Goal: Answer question/provide support: Share knowledge or assist other users

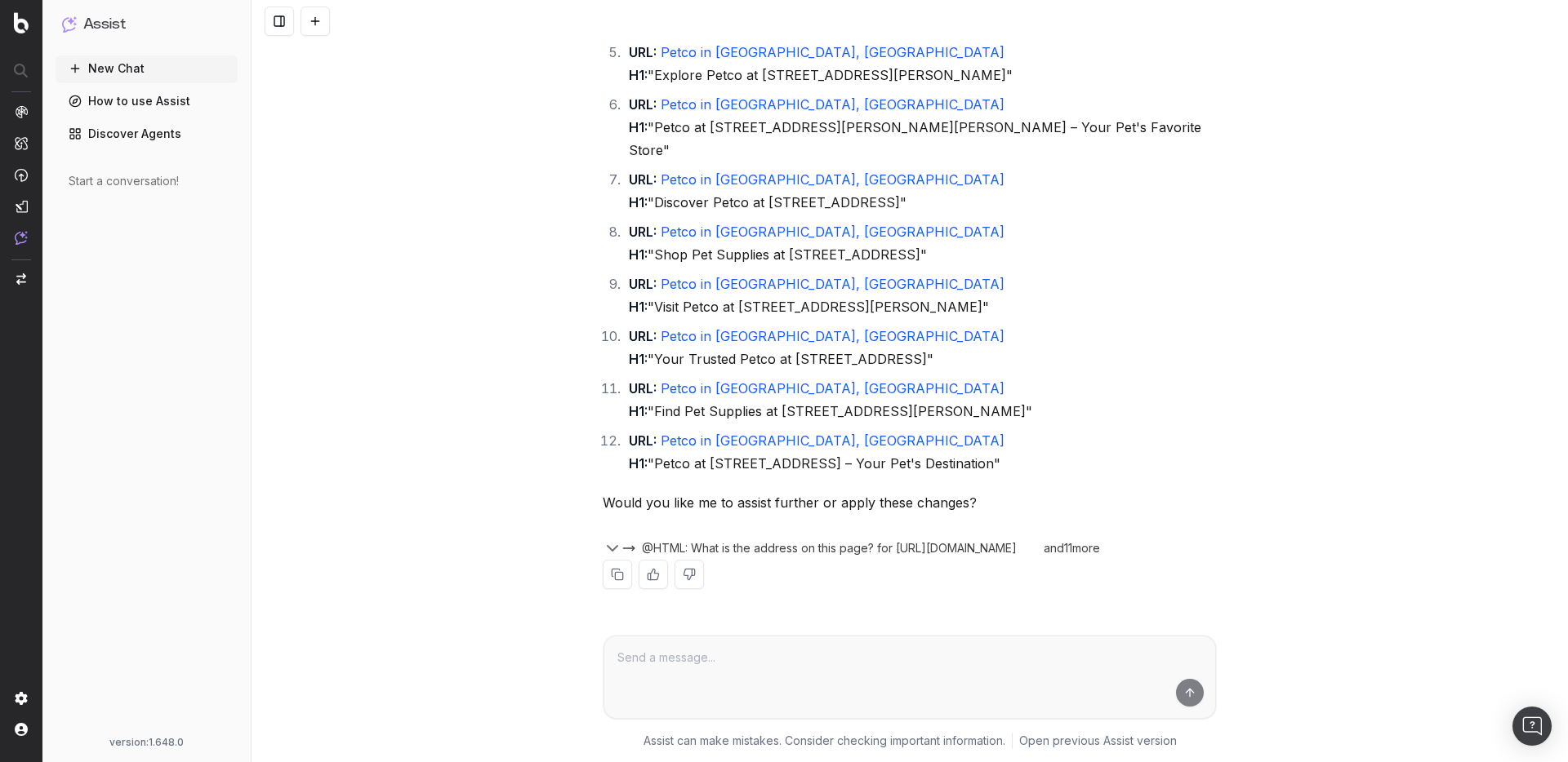
scroll to position [42719, 0]
click at [1047, 507] on p "Would you like me to assist further or apply these changes?" at bounding box center [909, 502] width 614 height 23
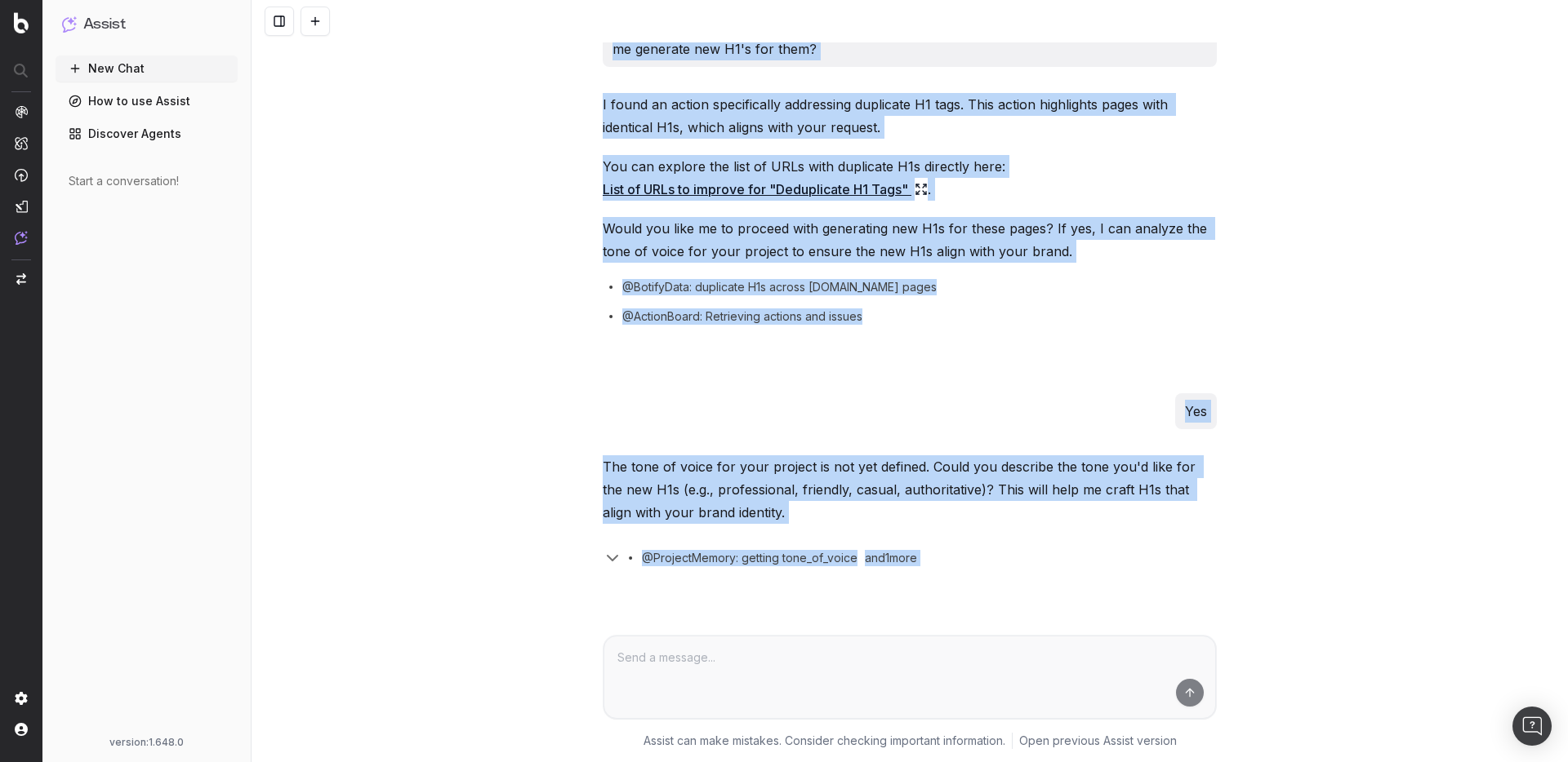
scroll to position [0, 0]
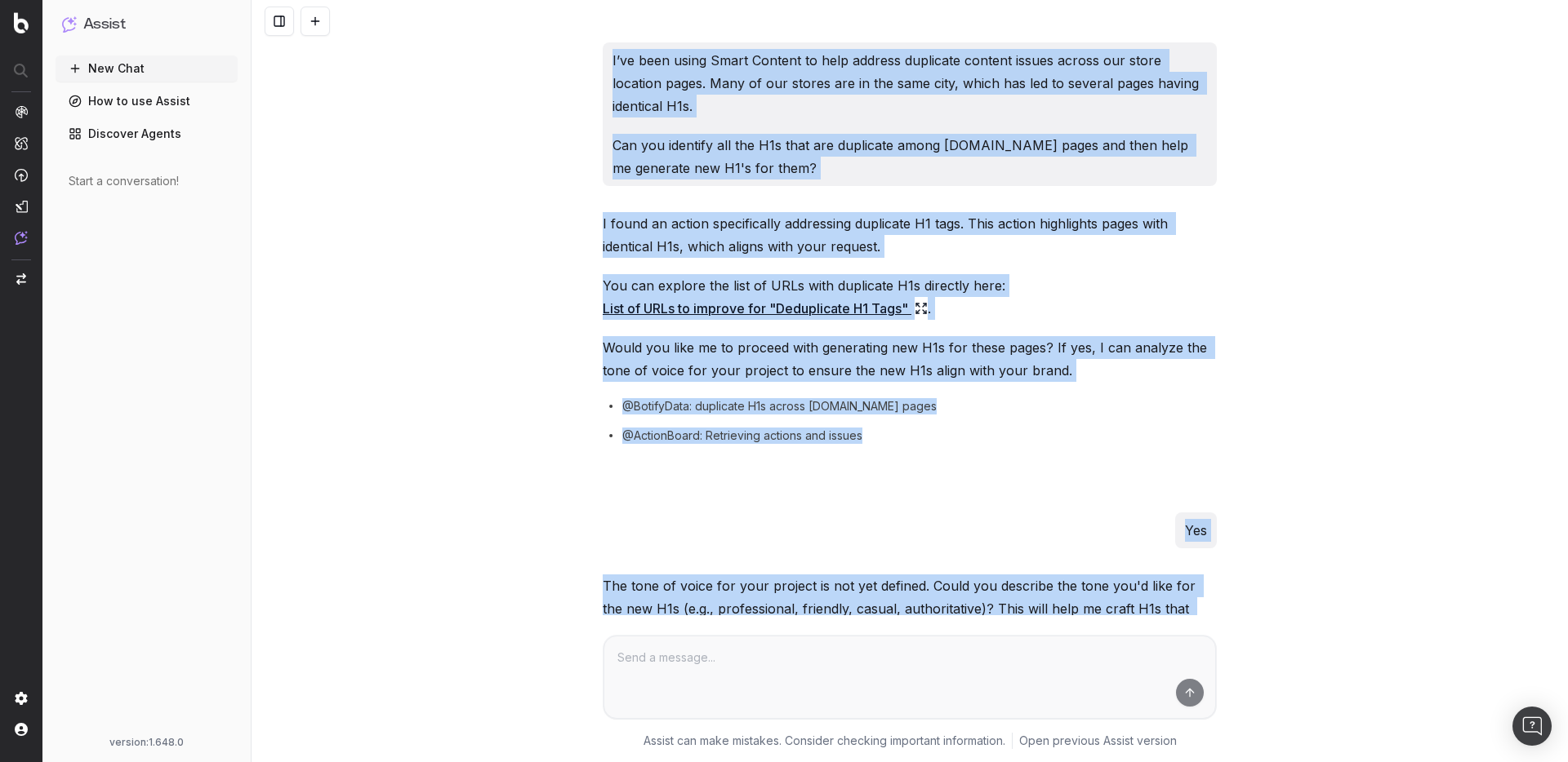
drag, startPoint x: 1076, startPoint y: 512, endPoint x: 496, endPoint y: -46, distance: 804.8
click at [496, 0] on html "Assist New Chat How to use Assist Discover Agents Start a conversation! version…" at bounding box center [784, 381] width 1568 height 762
copy div "I’ve been using Smart Content to help address duplicate content issues across o…"
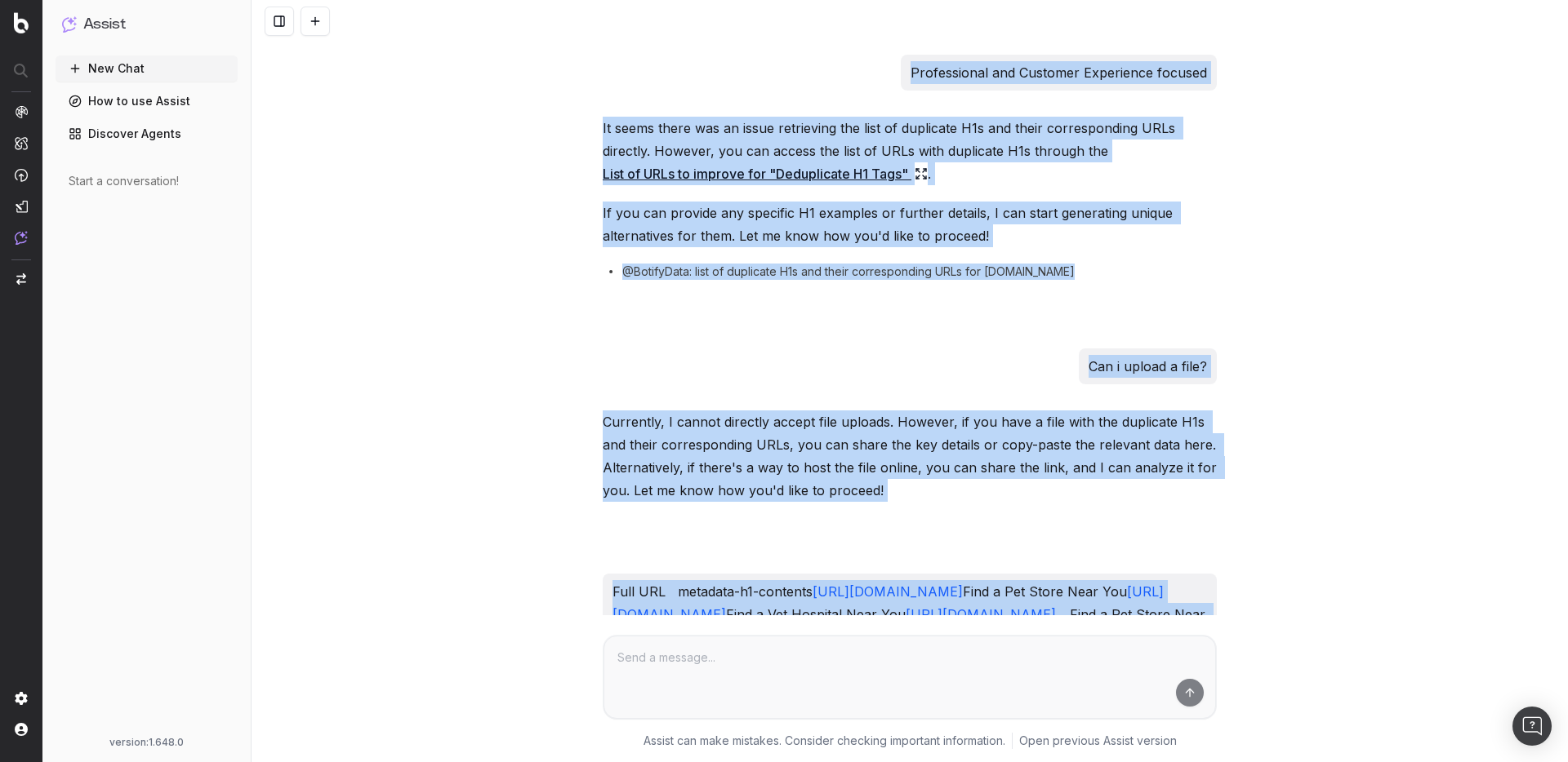
scroll to position [998, 0]
